Goal: Information Seeking & Learning: Compare options

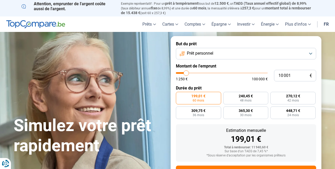
scroll to position [2, 0]
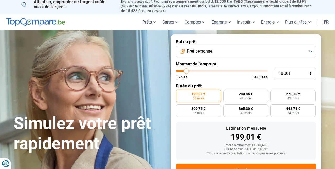
click at [198, 57] on form "But du prêt Prêt personnel Montant de l'emprunt 10 001 € 1 250 € 100 000 € Duré…" at bounding box center [245, 114] width 151 height 161
click at [197, 53] on span "Prêt personnel" at bounding box center [200, 51] width 26 height 6
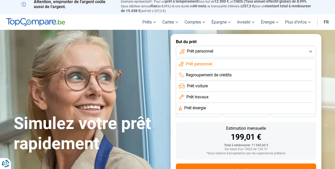
click at [192, 85] on span "Prêt voiture" at bounding box center [197, 86] width 21 height 6
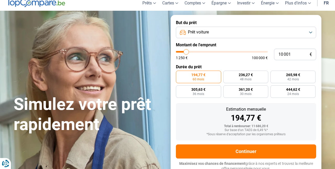
scroll to position [24, 0]
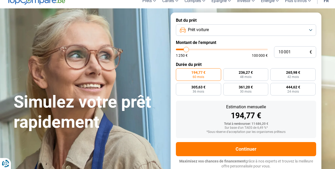
type input "9 750"
type input "9750"
type input "9 500"
type input "9500"
type input "9 250"
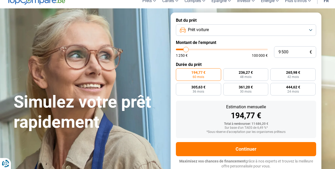
type input "9250"
type input "8 750"
type input "8750"
type input "8 500"
type input "8500"
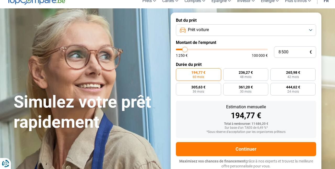
type input "8 000"
type input "8000"
type input "7 500"
type input "7500"
type input "7 250"
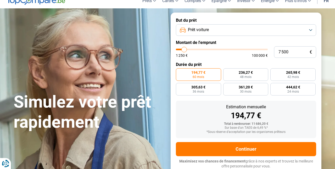
type input "7250"
type input "6 750"
type input "6750"
type input "6 500"
type input "6500"
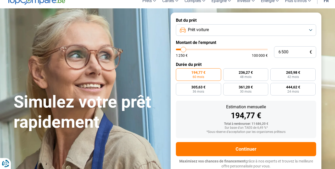
type input "6 250"
type input "6250"
type input "6 000"
type input "6000"
type input "5 750"
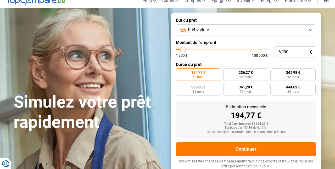
type input "5750"
type input "5 500"
type input "5500"
type input "5 250"
type input "5250"
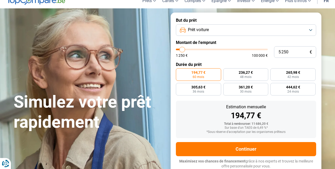
type input "5 000"
drag, startPoint x: 186, startPoint y: 48, endPoint x: 182, endPoint y: 48, distance: 4.5
type input "5000"
click at [182, 49] on input "range" at bounding box center [222, 50] width 92 height 2
radio input "true"
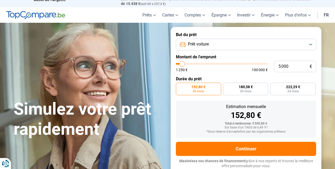
scroll to position [9, 0]
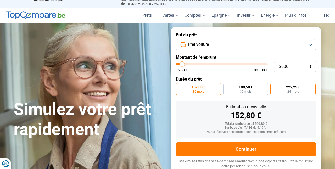
click at [289, 91] on span "24 mois" at bounding box center [292, 91] width 11 height 3
click at [273, 86] on input "222,29 € 24 mois" at bounding box center [271, 84] width 3 height 3
radio input "true"
click at [199, 92] on span "36 mois" at bounding box center [197, 91] width 11 height 3
click at [179, 86] on input "152,80 € 36 mois" at bounding box center [177, 84] width 3 height 3
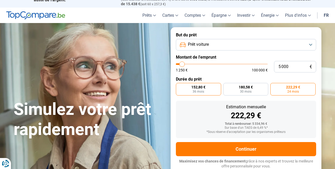
radio input "true"
type input "5 250"
type input "5250"
type input "5 500"
type input "5500"
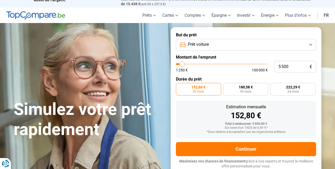
type input "5 750"
type input "5750"
type input "6 000"
type input "6000"
type input "6 250"
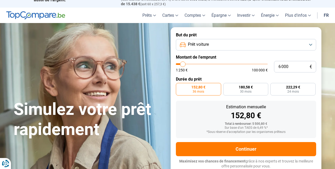
type input "6250"
type input "6 500"
type input "6500"
type input "6 750"
type input "6750"
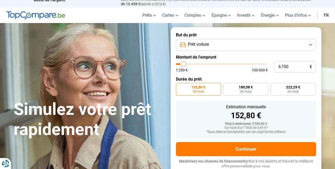
type input "7 250"
type input "7250"
type input "7 500"
type input "7500"
type input "7 750"
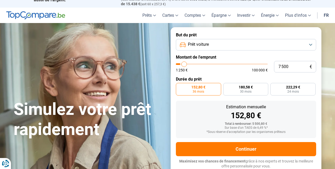
type input "7750"
type input "8 250"
type input "8250"
type input "8 500"
type input "8500"
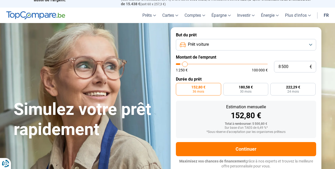
type input "9 000"
type input "9000"
type input "9 250"
type input "9250"
type input "9 750"
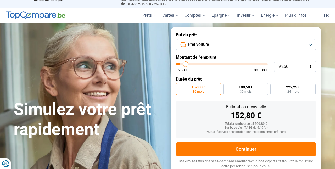
type input "9750"
type input "10 000"
type input "10000"
type input "10 250"
type input "10250"
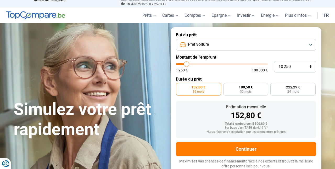
type input "10 500"
type input "10500"
type input "10 750"
type input "10750"
type input "11 000"
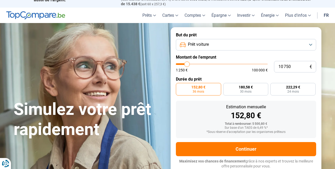
type input "11000"
type input "11 250"
type input "11250"
type input "11 500"
type input "11500"
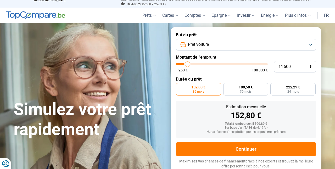
type input "11 750"
type input "11750"
type input "12 000"
type input "12000"
type input "12 250"
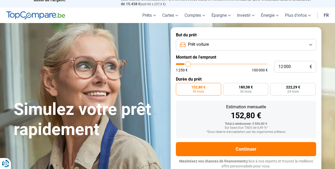
type input "12250"
type input "12 500"
type input "12500"
type input "12 750"
type input "12750"
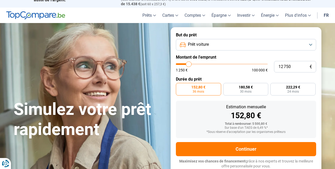
type input "13 000"
type input "13000"
type input "13 250"
type input "13250"
type input "13 500"
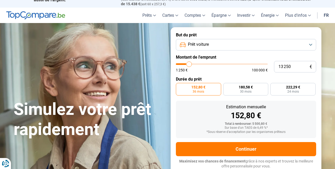
type input "13500"
type input "13 750"
type input "13750"
type input "14 000"
type input "14000"
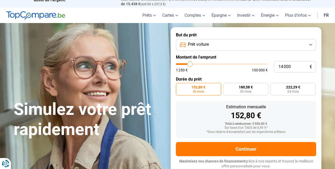
type input "14 250"
type input "14250"
type input "14 000"
type input "14000"
type input "13 750"
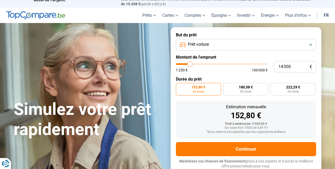
type input "13750"
type input "13 500"
type input "13500"
type input "13 250"
type input "13250"
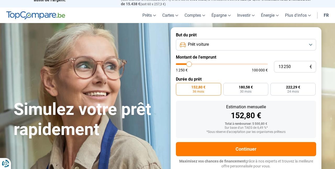
type input "13 000"
type input "13000"
type input "12 750"
type input "12750"
type input "12 500"
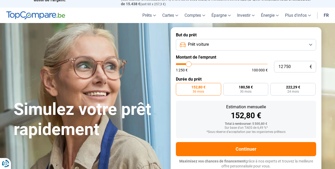
type input "12500"
type input "12 250"
type input "12250"
type input "12 000"
type input "12000"
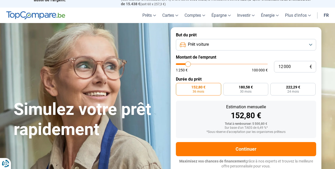
type input "11 750"
type input "11750"
type input "11 500"
type input "11500"
type input "11 250"
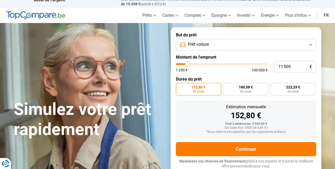
type input "11250"
type input "11 000"
type input "11000"
type input "10 750"
type input "10750"
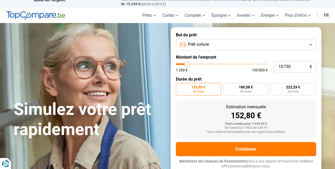
type input "10 500"
type input "10500"
type input "10 250"
type input "10250"
type input "10 000"
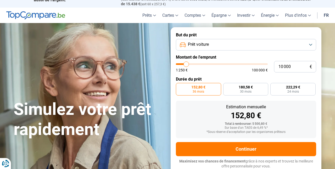
drag, startPoint x: 182, startPoint y: 64, endPoint x: 186, endPoint y: 66, distance: 4.6
type input "10000"
click at [186, 65] on input "range" at bounding box center [222, 64] width 92 height 2
radio input "false"
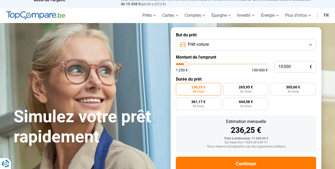
scroll to position [24, 0]
